Goal: Task Accomplishment & Management: Manage account settings

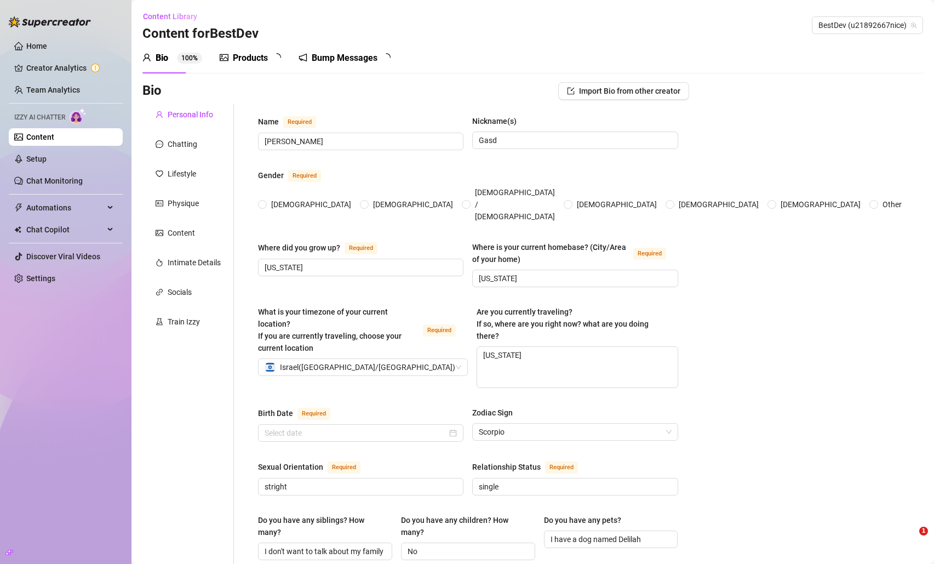
type input "[PERSON_NAME]"
type input "Gasd"
type input "[US_STATE]"
type textarea "[US_STATE]"
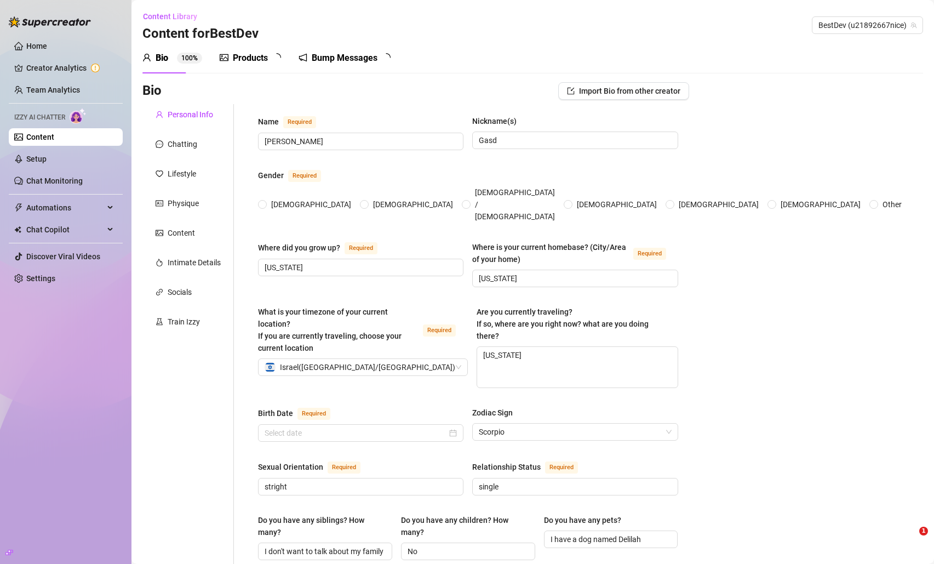
type input "stright"
type input "single"
type input "I don't want to talk about my family"
type input "No"
type input "I have a dog named Delilah"
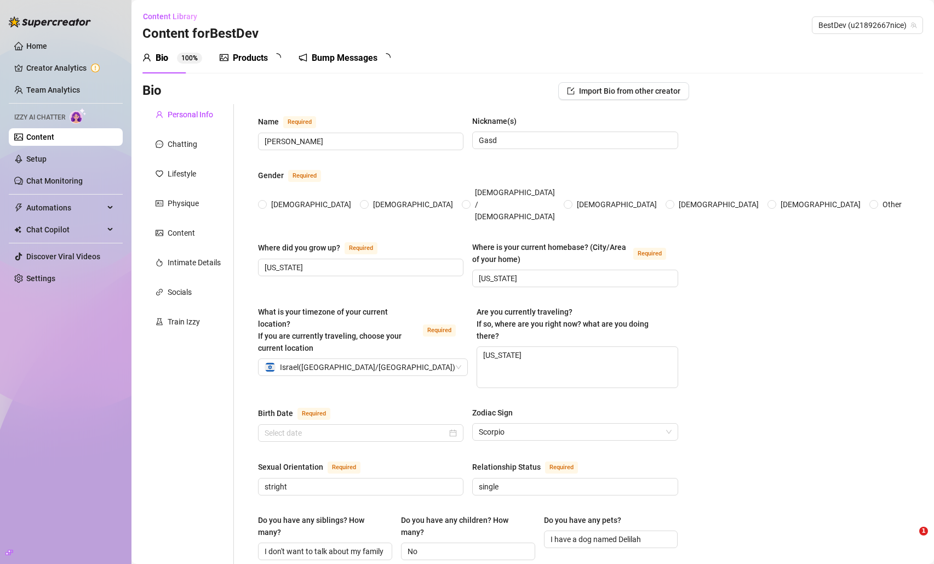
type input "factory"
type input "-"
type input "I went to highschool and graduated but not college because I started doing soci…"
type input "-"
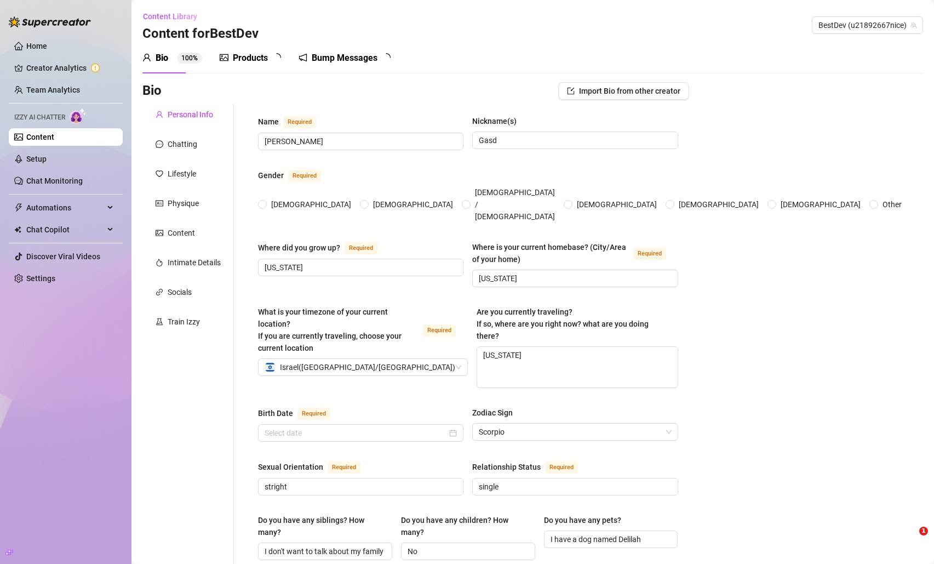
type textarea "My dream is to be rich and famous"
type textarea "I feel like I'm not that funny I fall down and walk into things a lot though."
type textarea "I'm very caring. I love my family and God a lot.."
radio input "true"
type input "[DATE]"
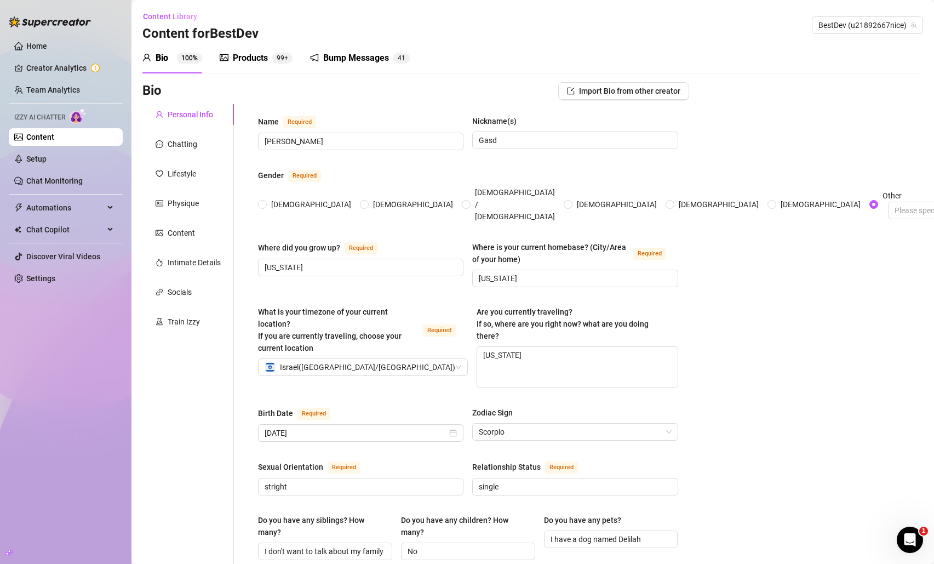
click at [340, 55] on div "Bump Messages" at bounding box center [356, 57] width 66 height 13
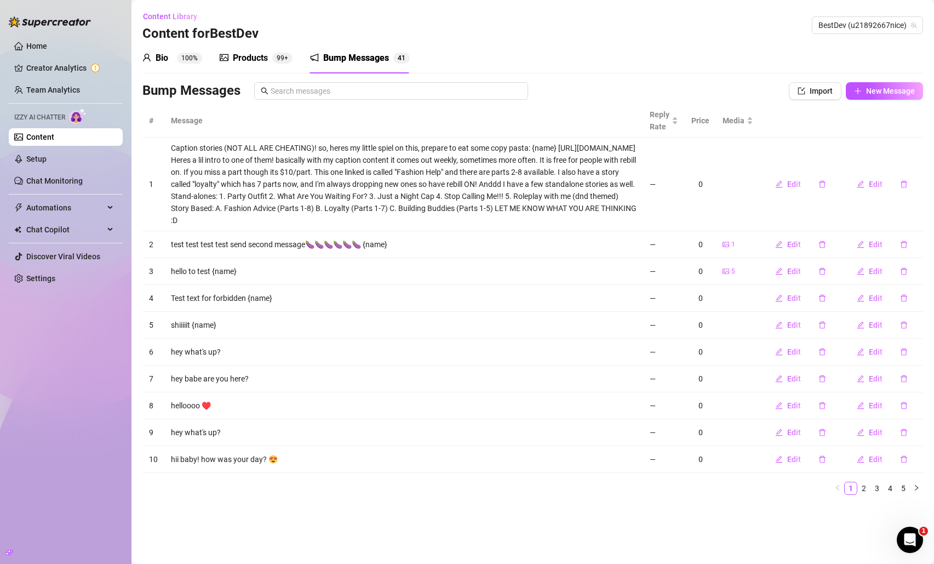
click at [351, 54] on div "Bump Messages" at bounding box center [356, 57] width 66 height 13
click at [348, 53] on div "Bump Messages" at bounding box center [356, 57] width 66 height 13
click at [349, 52] on div "Bump Messages" at bounding box center [356, 57] width 66 height 13
click at [349, 50] on div "Bump Messages 4 1" at bounding box center [360, 58] width 100 height 31
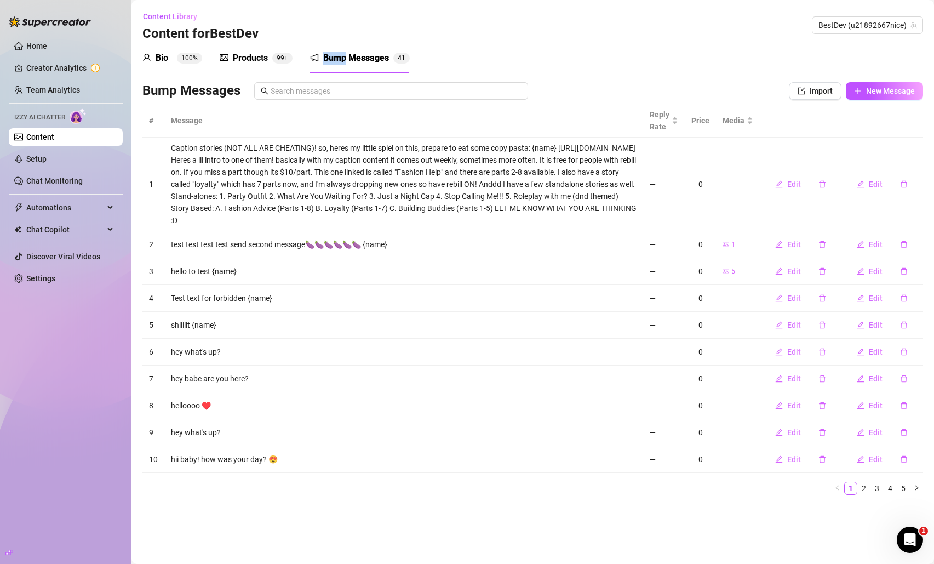
click at [349, 50] on div "Bump Messages 4 1" at bounding box center [360, 58] width 100 height 31
click at [350, 51] on div "Bump Messages 4 1" at bounding box center [360, 58] width 100 height 31
click at [658, 113] on span "Reply Rate" at bounding box center [660, 120] width 20 height 24
click at [658, 111] on span "Reply Rate" at bounding box center [660, 120] width 20 height 24
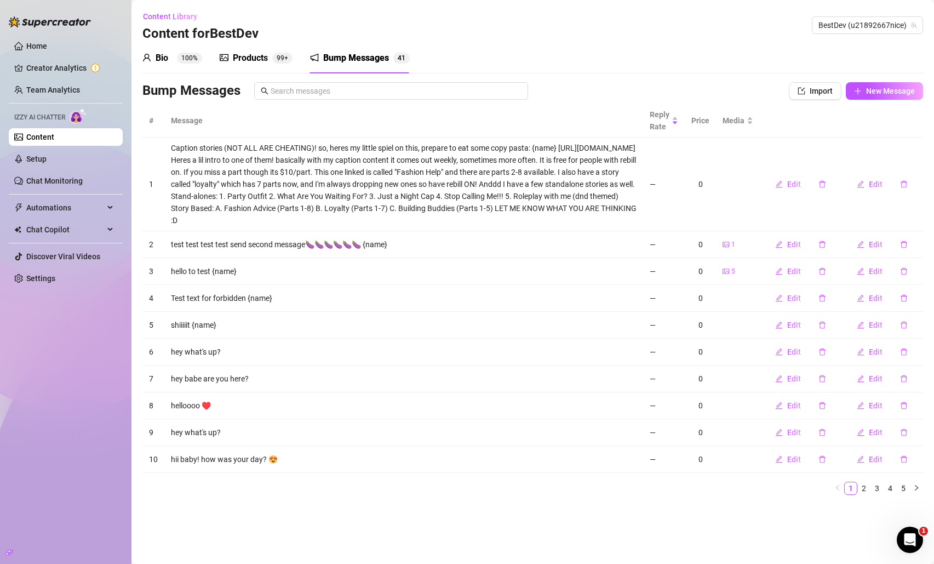
click at [557, 75] on div "Bio 100% Products 99+ Bump Messages 4 1 Bio Import Bio from other creator Perso…" at bounding box center [532, 273] width 780 height 461
click at [79, 169] on ul "Home Creator Analytics Team Analytics Izzy AI Chatter Content Setup Chat Monito…" at bounding box center [66, 162] width 114 height 259
click at [47, 156] on link "Setup" at bounding box center [36, 158] width 20 height 9
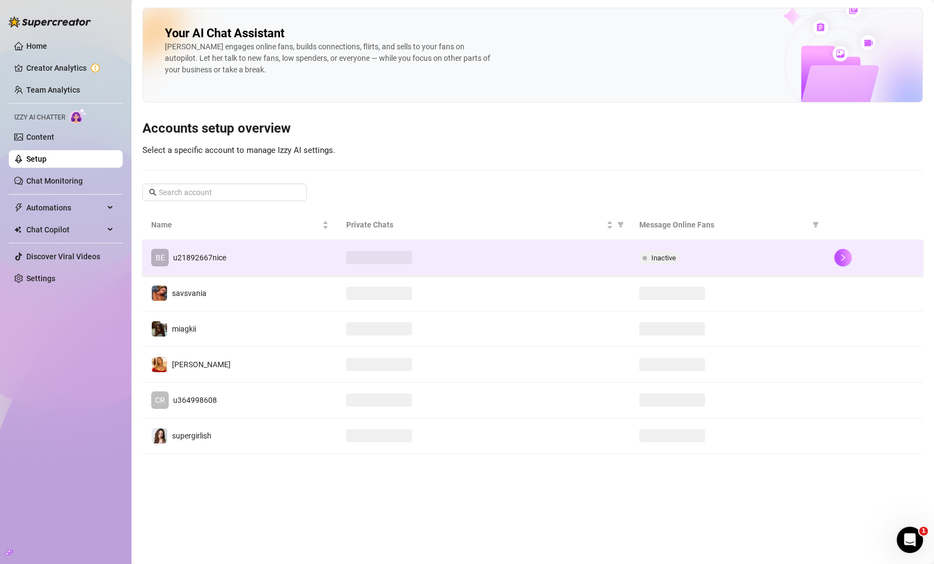
click at [230, 251] on td "BE u21892667nice" at bounding box center [239, 258] width 195 height 36
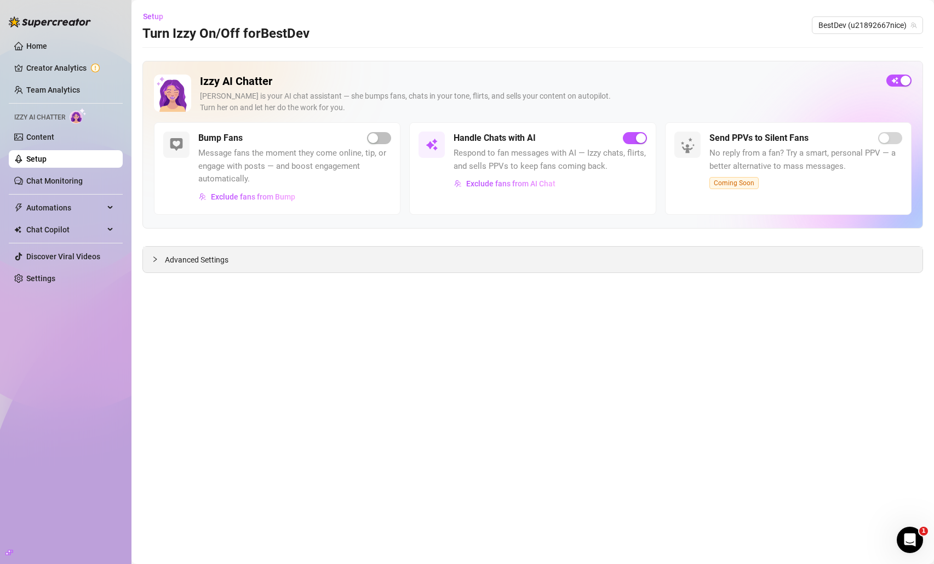
click at [214, 261] on span "Advanced Settings" at bounding box center [197, 260] width 64 height 12
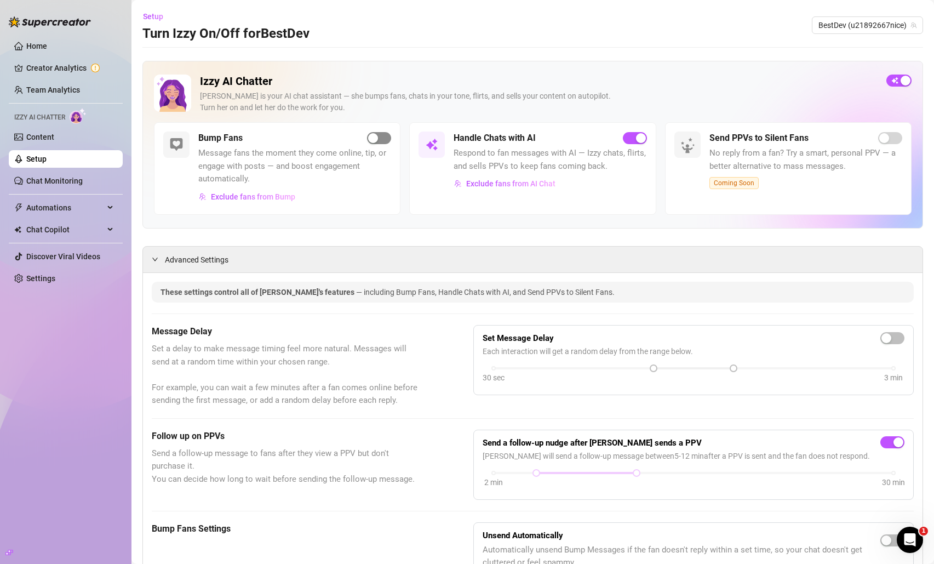
click at [375, 138] on div "button" at bounding box center [373, 138] width 10 height 10
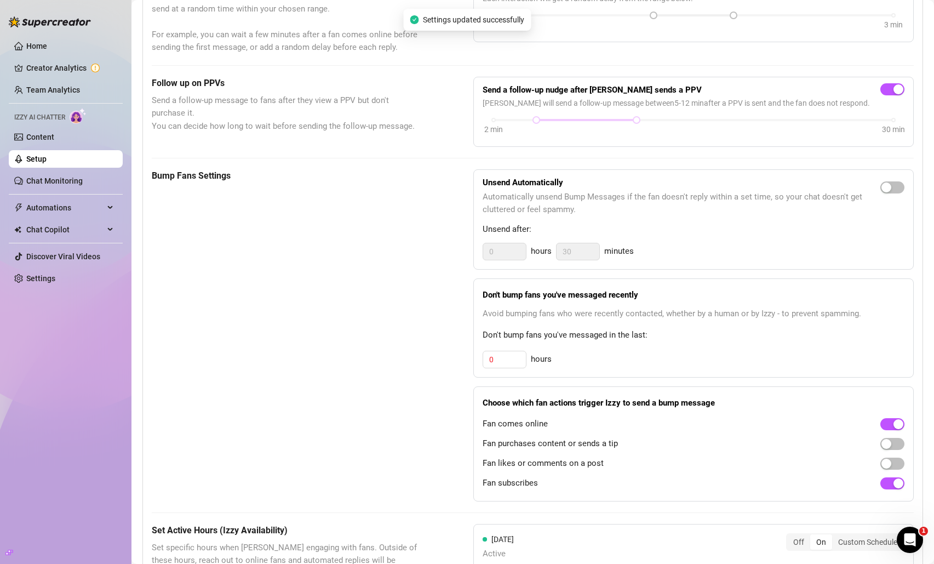
scroll to position [578, 0]
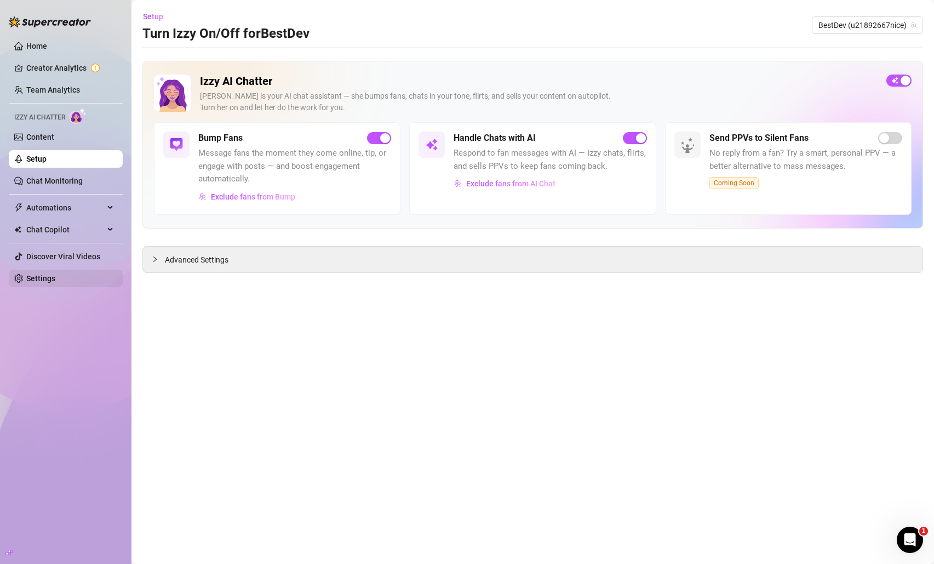
click at [41, 280] on link "Settings" at bounding box center [40, 278] width 29 height 9
